Goal: Communication & Community: Answer question/provide support

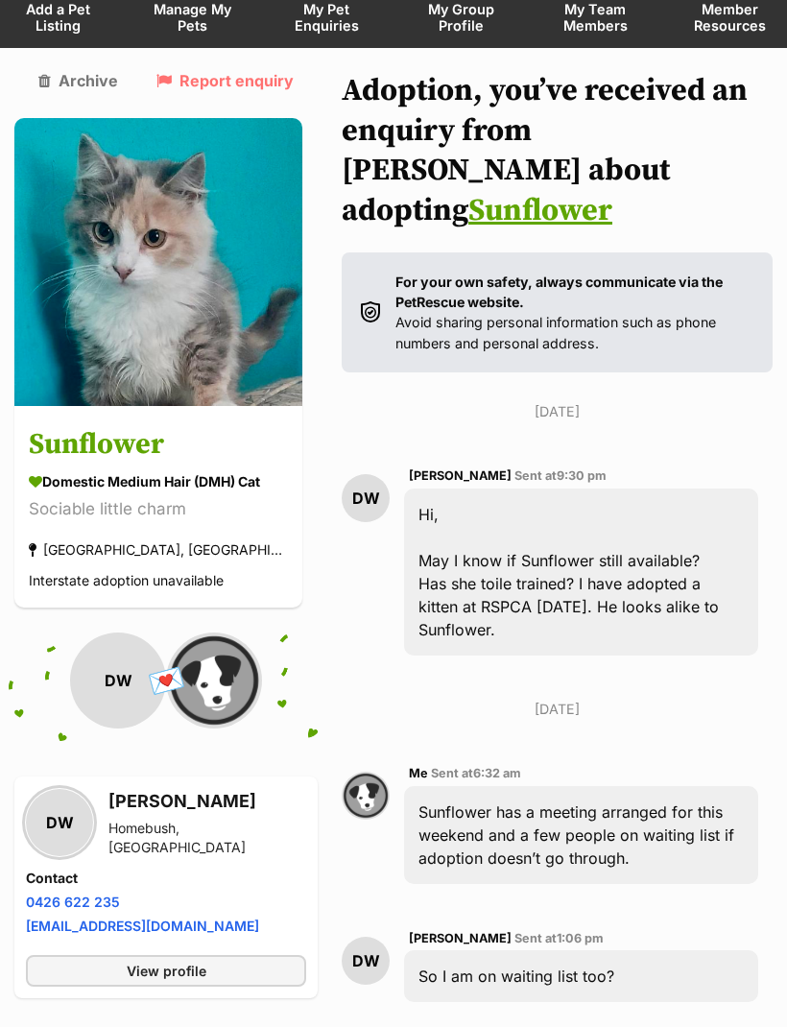
scroll to position [578, 0]
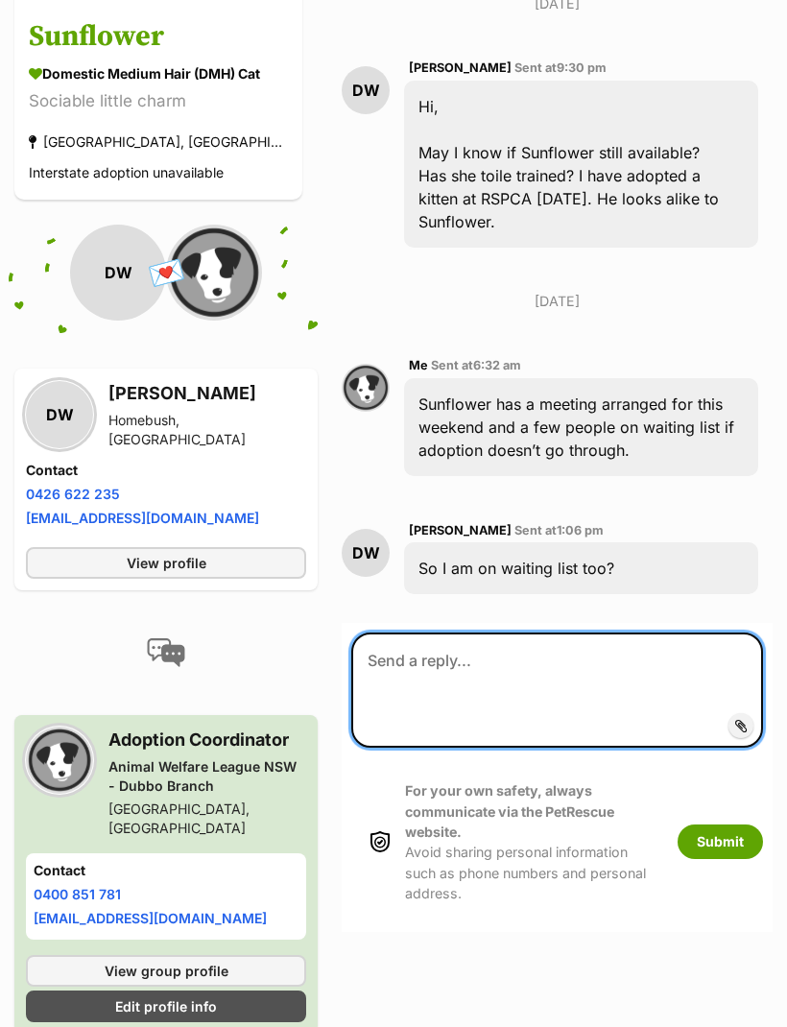
click at [419, 632] on textarea at bounding box center [557, 689] width 412 height 115
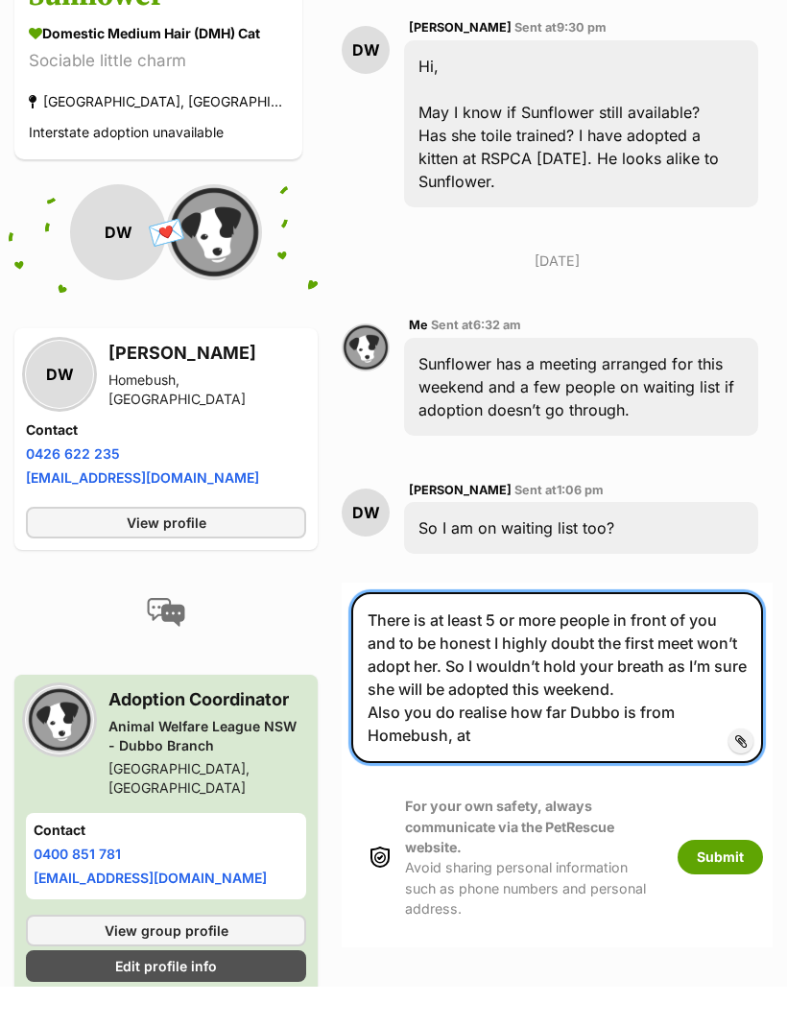
scroll to position [617, 0]
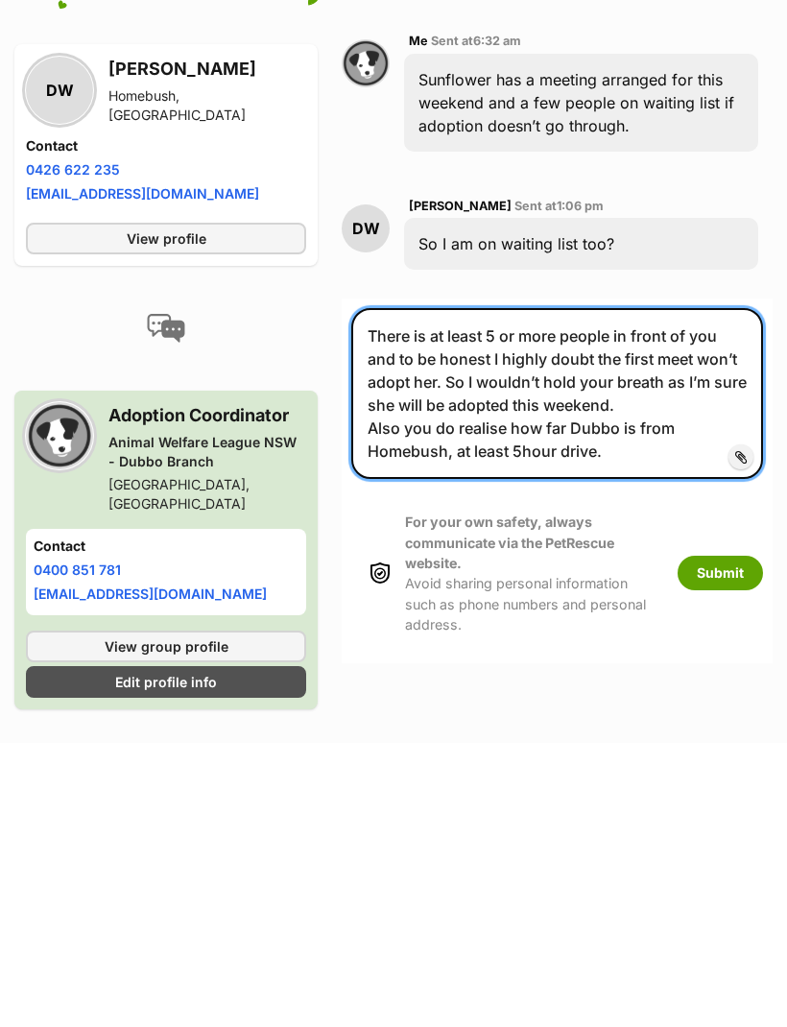
type textarea "There is at least 5 or more people in front of you and to be honest I highly do…"
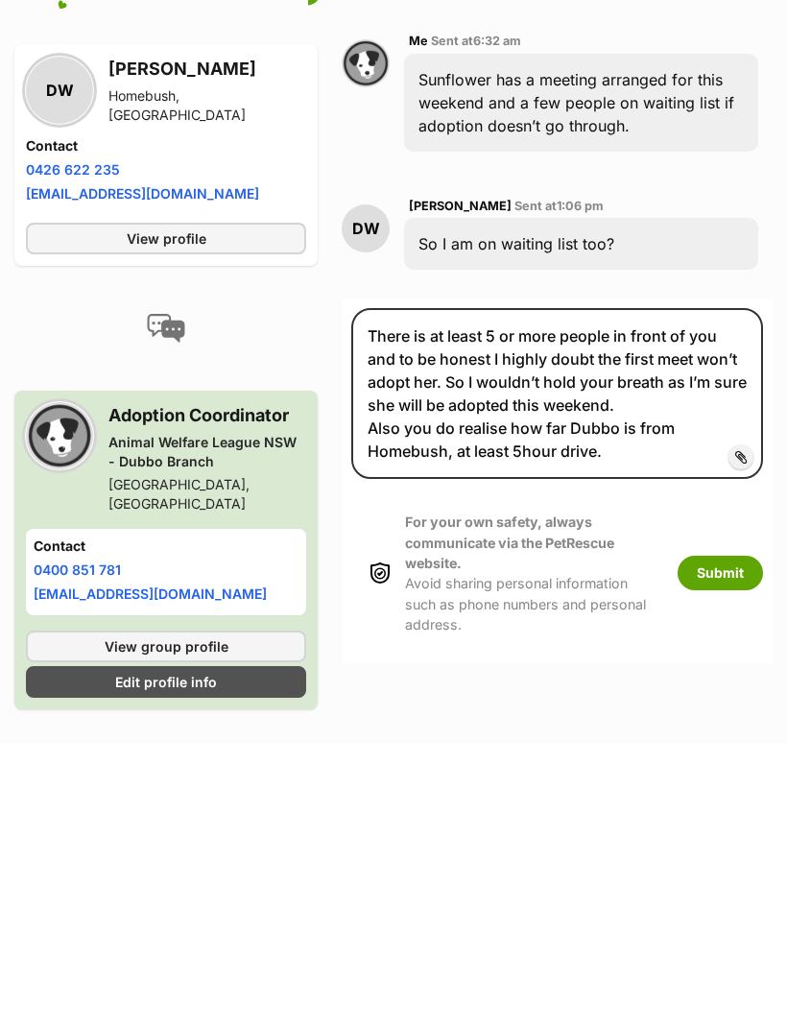
click at [698, 840] on button "Submit" at bounding box center [719, 857] width 85 height 35
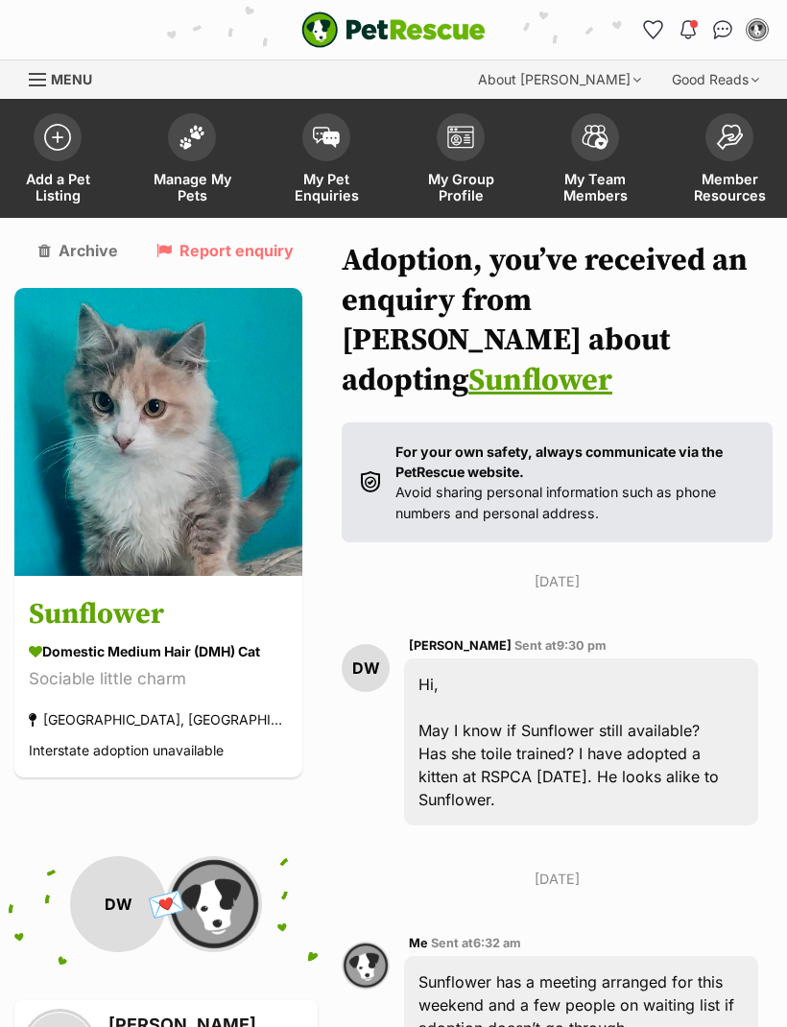
click at [190, 159] on link "Manage My Pets" at bounding box center [192, 161] width 134 height 114
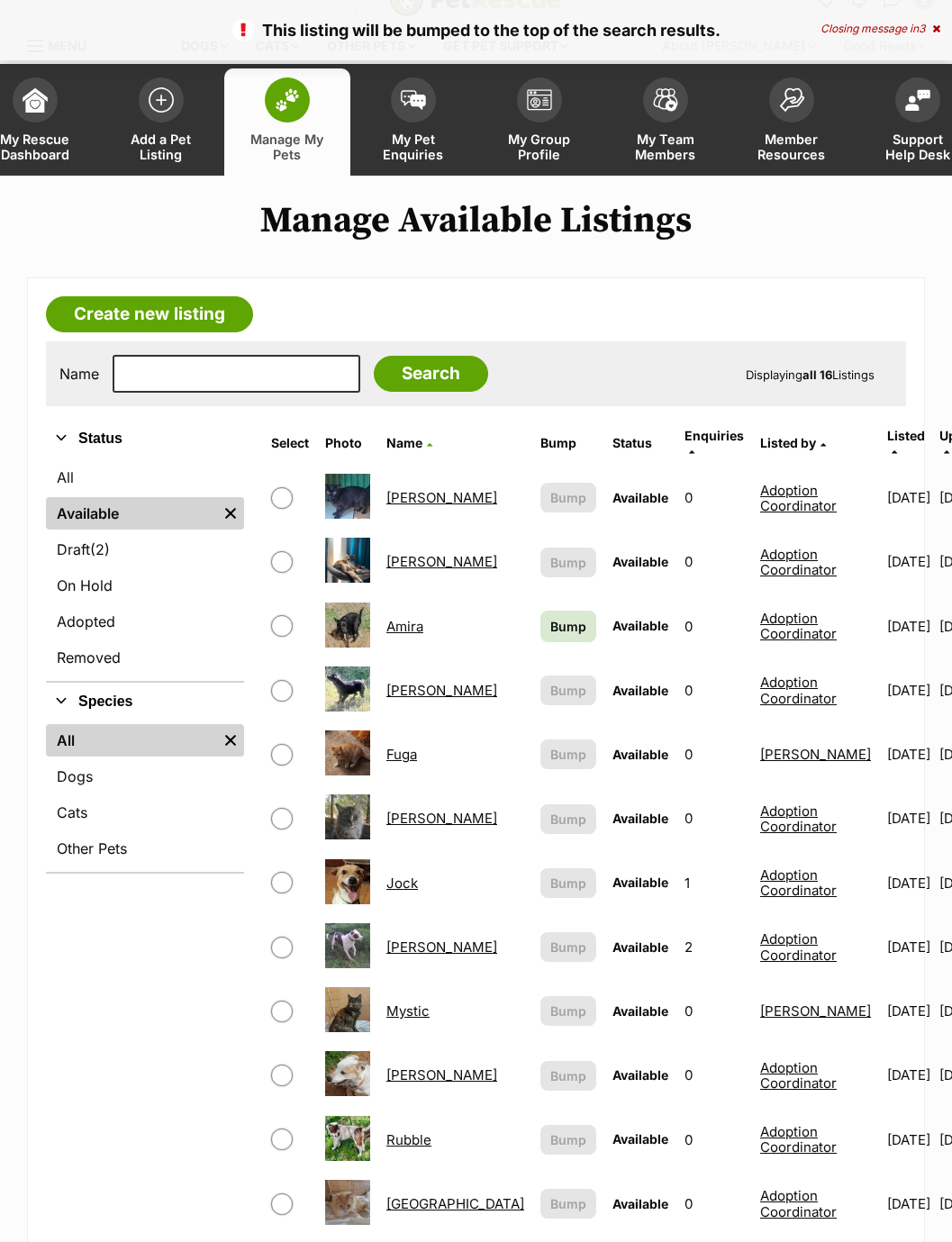
click at [550, 617] on span "Bump" at bounding box center [568, 626] width 36 height 19
